Goal: Transaction & Acquisition: Book appointment/travel/reservation

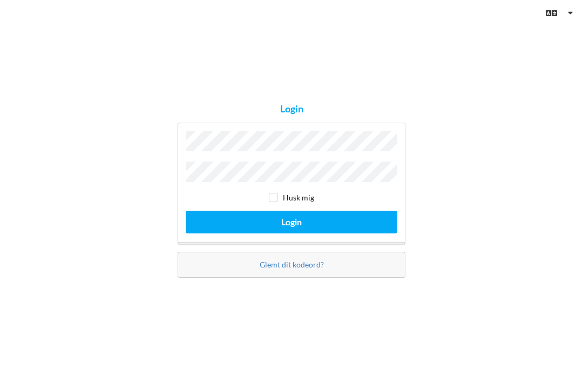
click at [284, 202] on label "Husk mig" at bounding box center [291, 197] width 45 height 9
click at [277, 202] on input "checkbox" at bounding box center [273, 197] width 9 height 9
checkbox input "true"
click at [321, 233] on button "Login" at bounding box center [292, 222] width 212 height 22
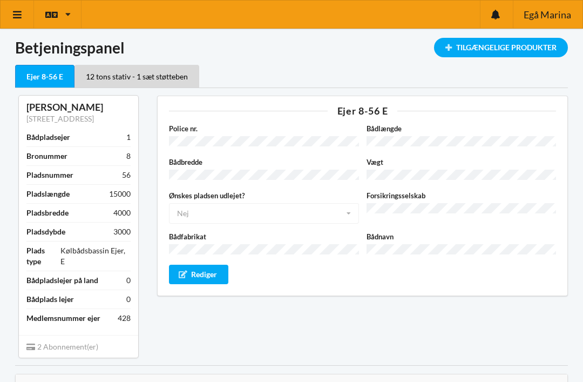
click at [526, 46] on div "Tilgængelige Produkter" at bounding box center [501, 47] width 134 height 19
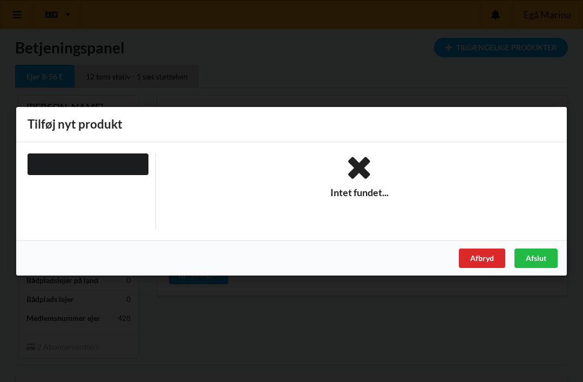
click at [491, 258] on div "Afbryd" at bounding box center [482, 257] width 46 height 19
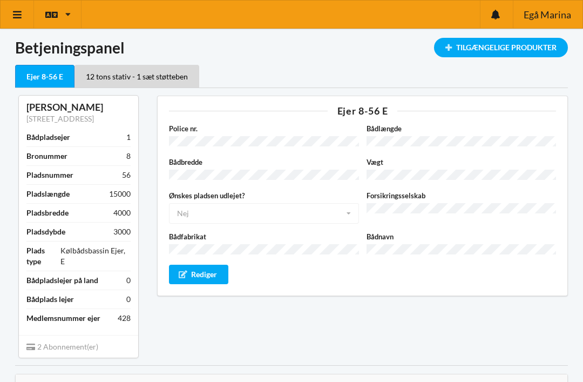
click at [22, 20] on link at bounding box center [17, 15] width 33 height 28
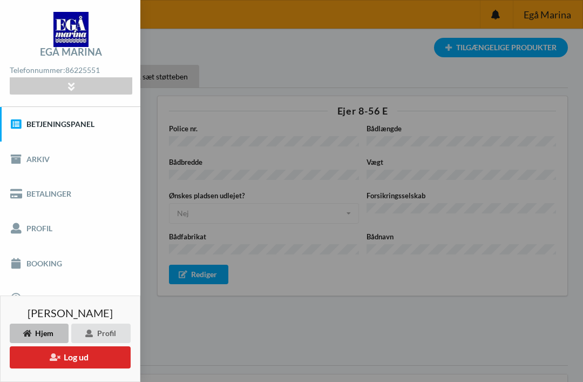
click at [37, 269] on link "Booking" at bounding box center [70, 263] width 140 height 35
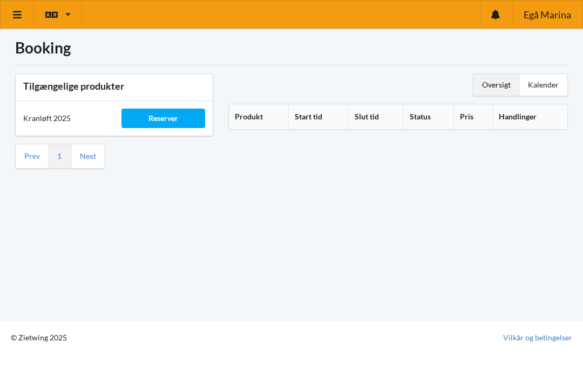
click at [157, 120] on div "Reserver" at bounding box center [163, 118] width 83 height 19
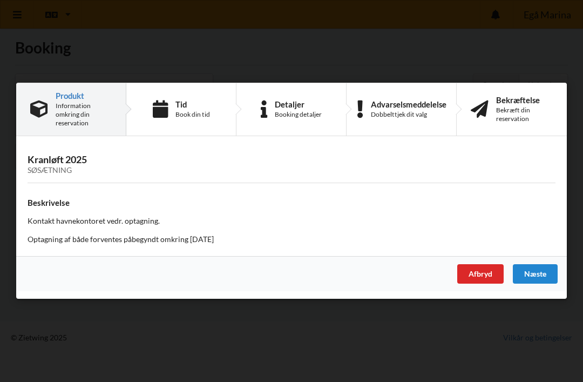
click at [486, 278] on div "Afbryd" at bounding box center [481, 274] width 46 height 19
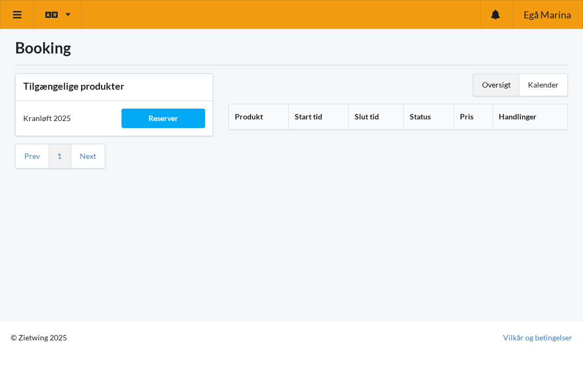
click at [20, 22] on link at bounding box center [17, 15] width 33 height 28
click at [70, 11] on icon at bounding box center [67, 14] width 5 height 8
click at [18, 23] on link at bounding box center [17, 15] width 33 height 28
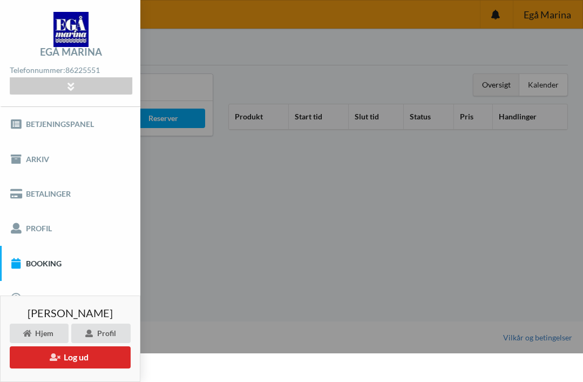
click at [65, 37] on img at bounding box center [70, 29] width 35 height 35
click at [72, 93] on div at bounding box center [71, 86] width 122 height 17
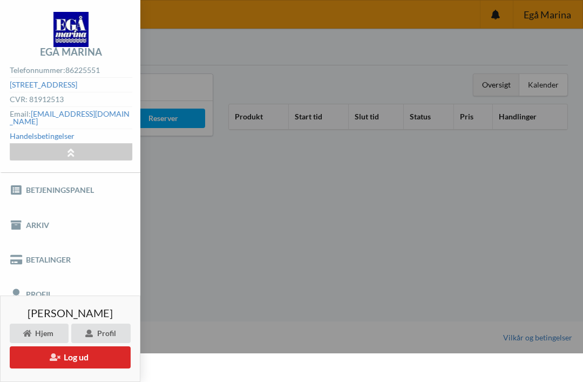
click at [111, 116] on link "[EMAIL_ADDRESS][DOMAIN_NAME]" at bounding box center [70, 117] width 120 height 17
